Goal: Share content: Share content

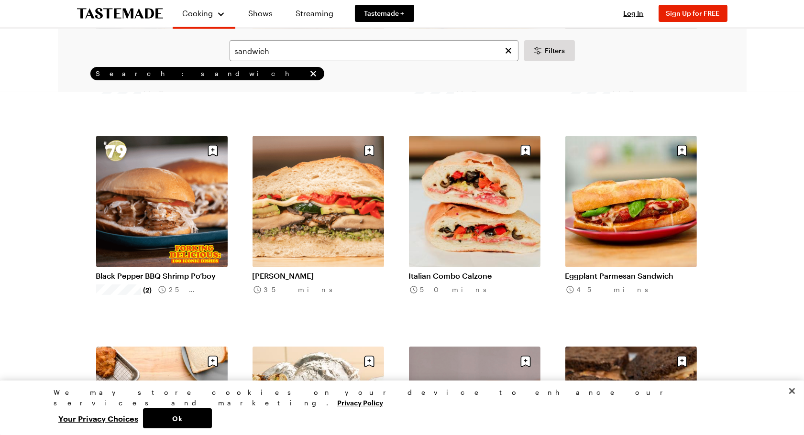
scroll to position [453, 0]
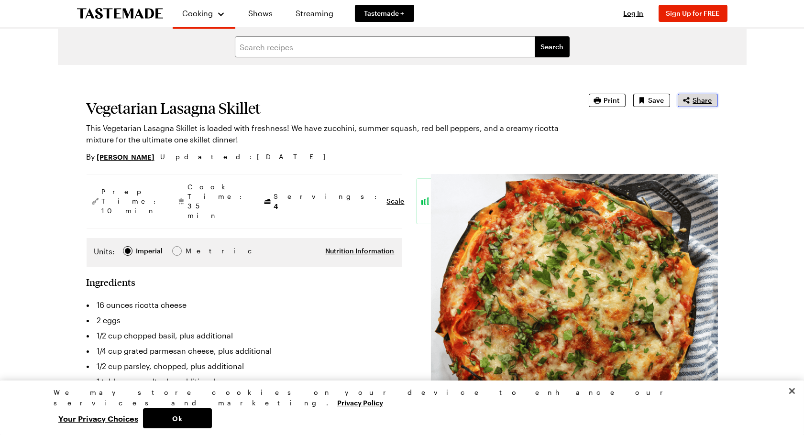
click at [708, 103] on span "Share" at bounding box center [702, 101] width 19 height 10
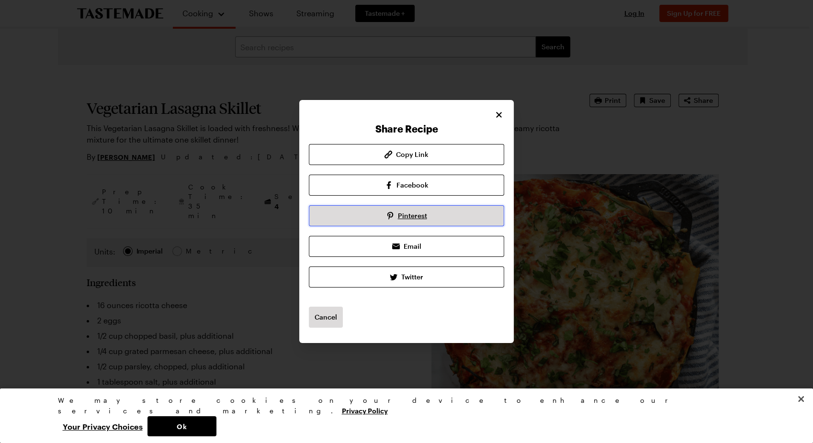
click at [438, 208] on link "Pinterest" at bounding box center [406, 215] width 195 height 21
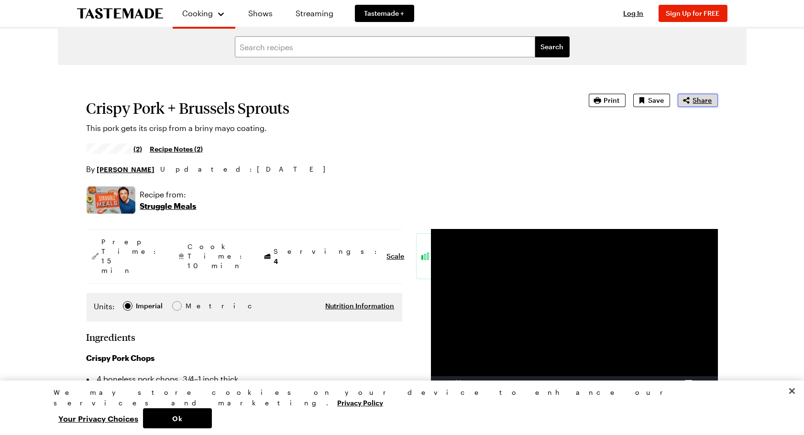
click at [700, 104] on span "Share" at bounding box center [702, 101] width 19 height 10
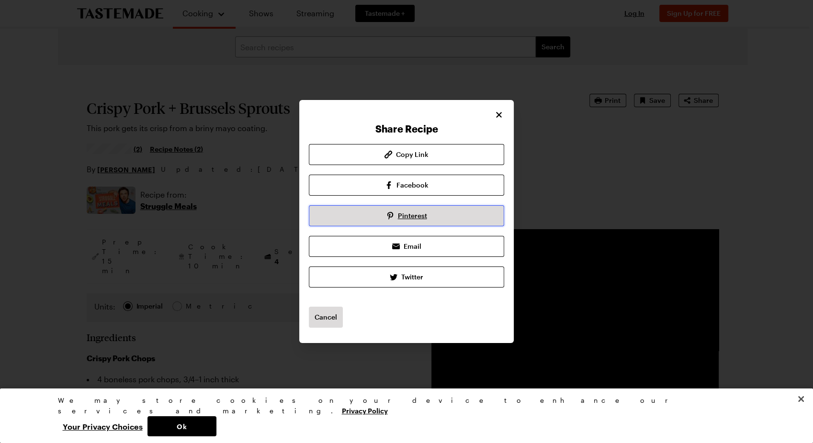
click at [427, 216] on link "Pinterest" at bounding box center [406, 215] width 195 height 21
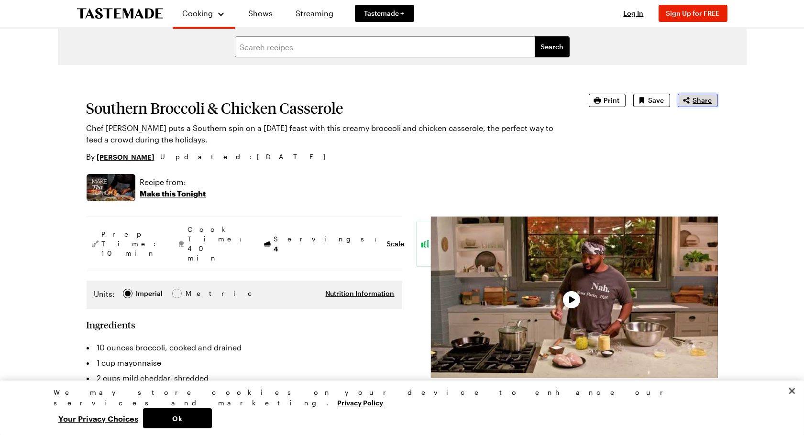
click at [705, 102] on span "Share" at bounding box center [702, 101] width 19 height 10
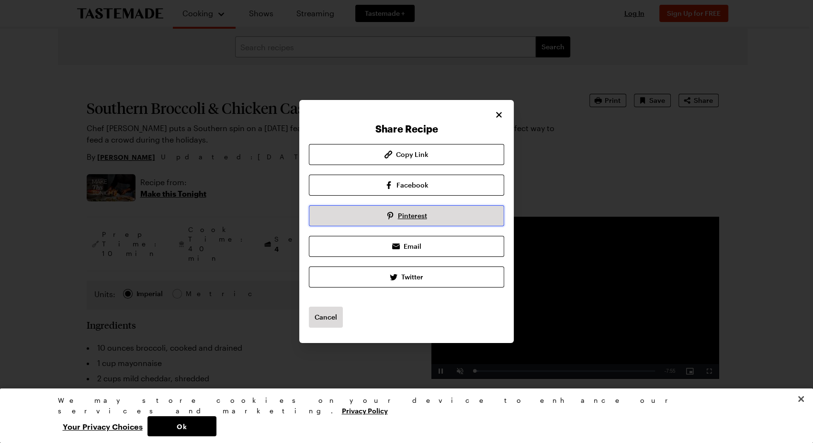
click at [429, 220] on link "Pinterest" at bounding box center [406, 215] width 195 height 21
